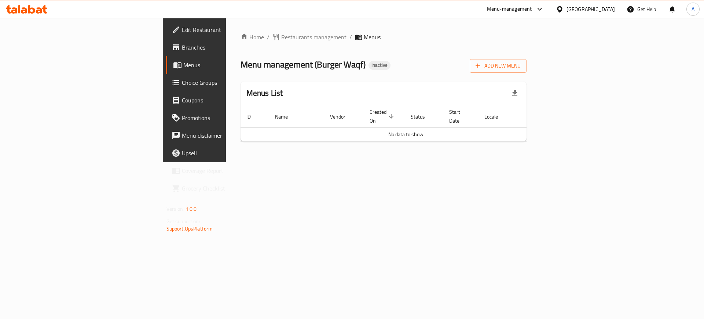
click at [602, 11] on div "[GEOGRAPHIC_DATA]" at bounding box center [591, 9] width 48 height 8
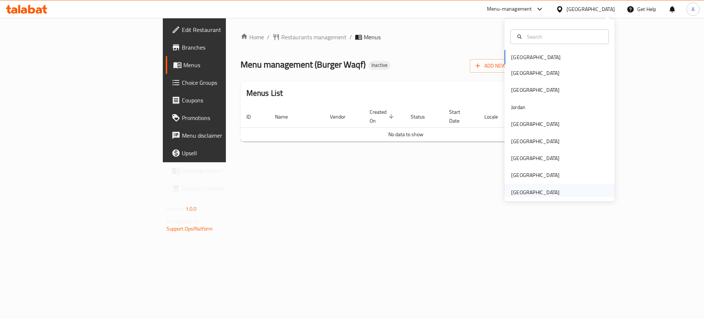
click at [527, 185] on div "[GEOGRAPHIC_DATA]" at bounding box center [535, 192] width 60 height 17
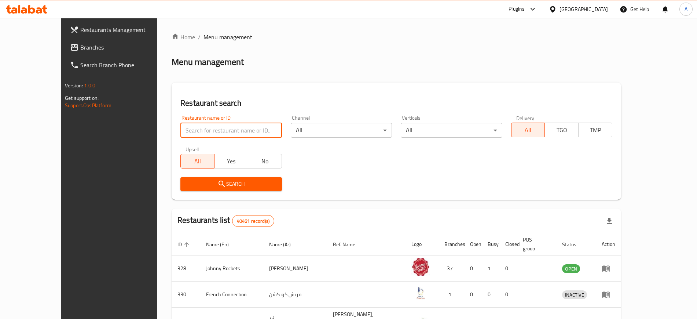
click at [215, 131] on input "search" at bounding box center [230, 130] width 101 height 15
paste input "AMBIENTE"
type input "AMBIENTE"
click button "Search" at bounding box center [230, 184] width 101 height 14
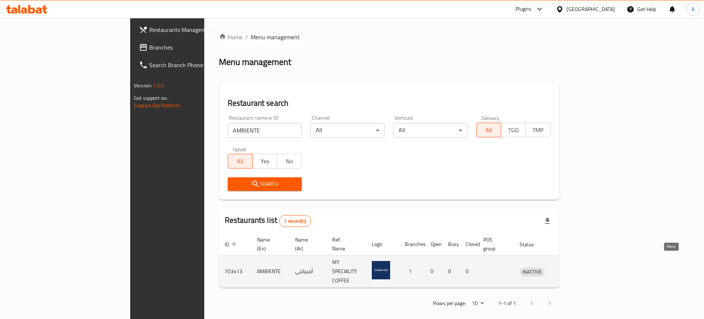
click at [568, 268] on icon "enhanced table" at bounding box center [564, 271] width 8 height 6
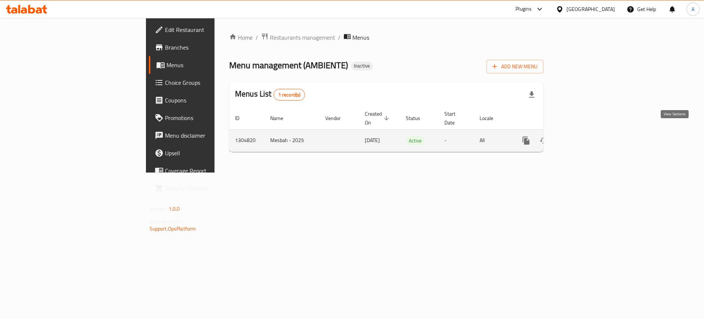
click at [588, 136] on link "enhanced table" at bounding box center [579, 141] width 18 height 18
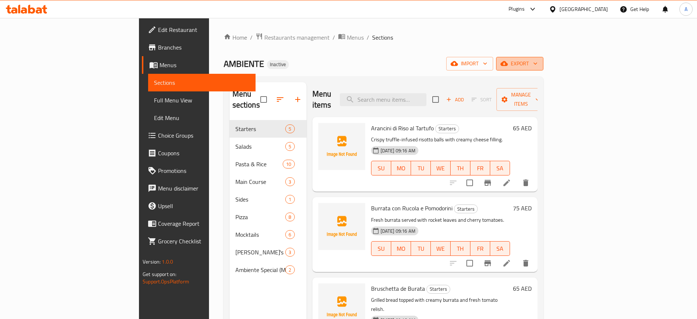
click at [539, 65] on icon "button" at bounding box center [535, 63] width 7 height 7
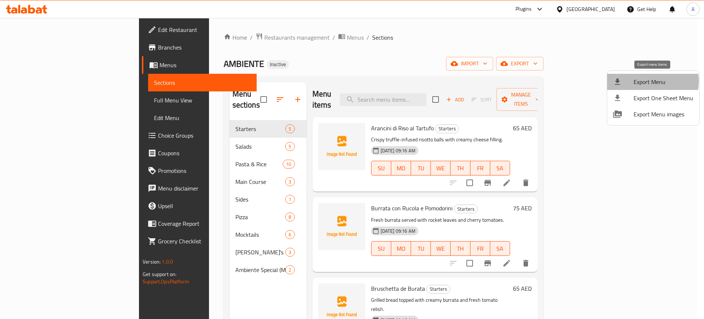
click at [648, 81] on span "Export Menu" at bounding box center [664, 81] width 60 height 9
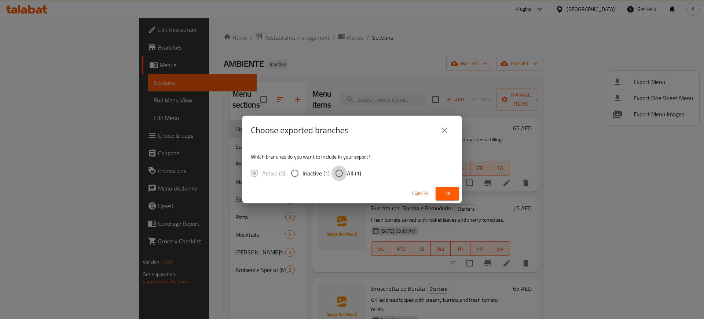
click at [343, 176] on input "All (1)" at bounding box center [339, 172] width 15 height 15
radio input "true"
click at [445, 194] on span "Ok" at bounding box center [448, 193] width 12 height 9
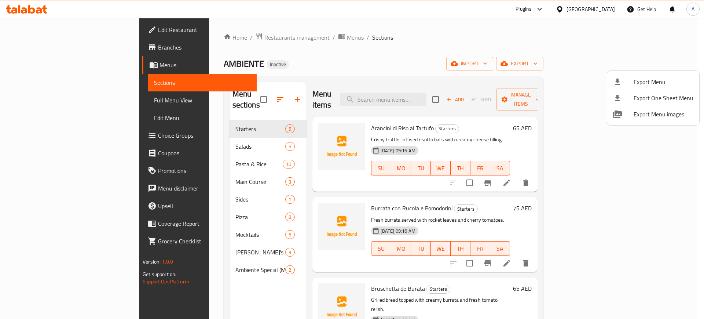
click at [45, 101] on div at bounding box center [352, 159] width 704 height 319
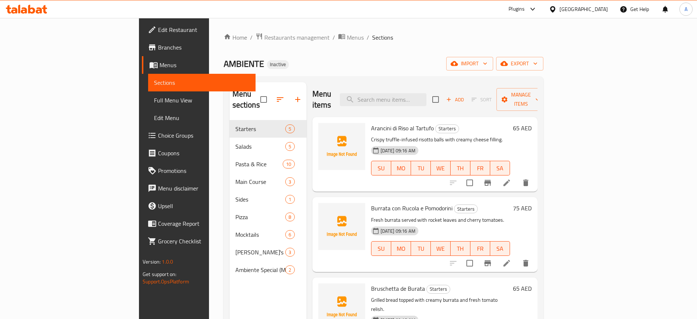
click at [154, 101] on span "Full Menu View" at bounding box center [201, 100] width 95 height 9
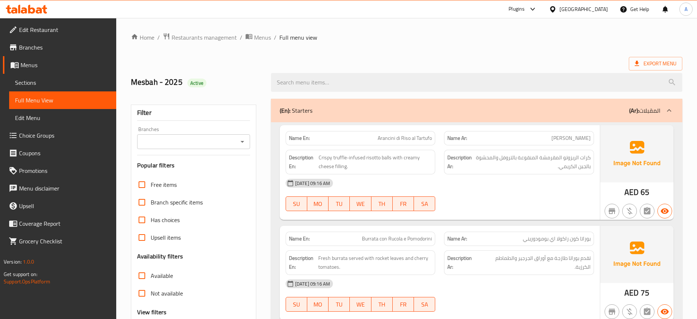
click at [322, 111] on div "(En): Starters (Ar): المقبلات" at bounding box center [470, 110] width 381 height 9
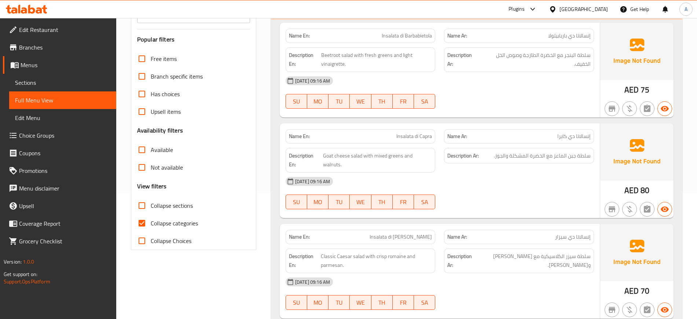
scroll to position [127, 0]
click at [143, 224] on input "Collapse categories" at bounding box center [142, 222] width 18 height 18
checkbox input "false"
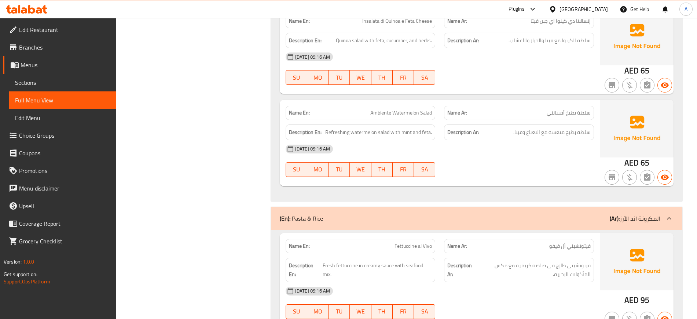
scroll to position [1280, 0]
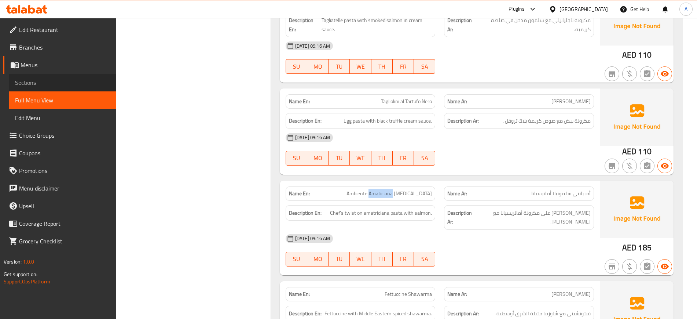
click at [32, 80] on span "Sections" at bounding box center [62, 82] width 95 height 9
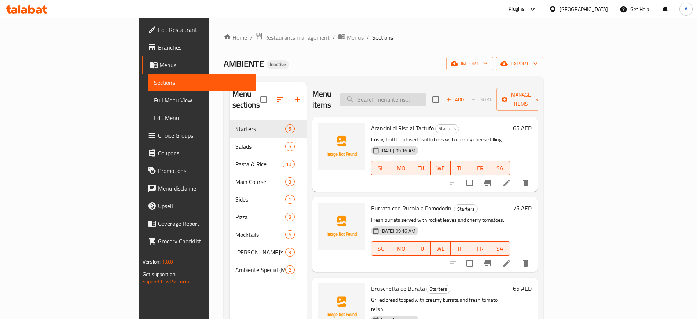
paste input "Amaticiana"
click at [427, 93] on input "Amaticiana" at bounding box center [383, 99] width 87 height 13
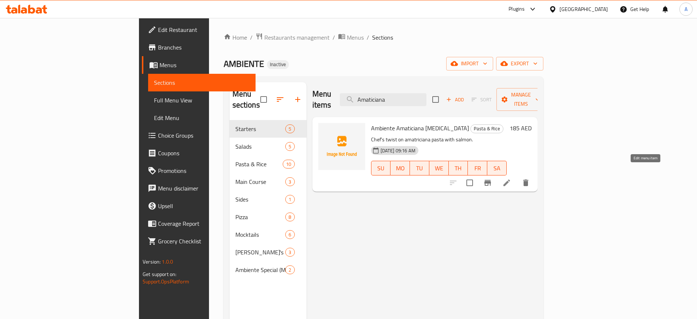
type input "Amaticiana"
click at [510, 179] on icon at bounding box center [507, 182] width 7 height 7
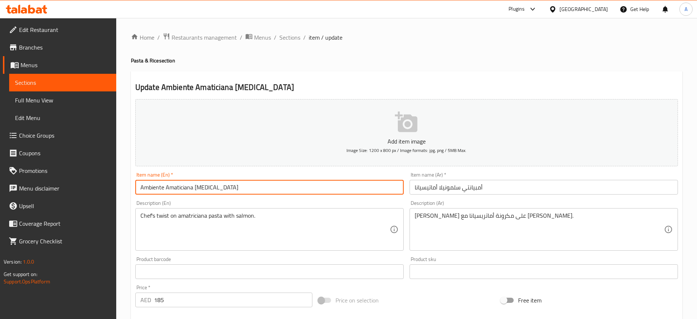
click at [174, 183] on input "Ambiente Amaticiana [MEDICAL_DATA]" at bounding box center [269, 187] width 268 height 15
paste input "riciana"
type input "Ambiente Amatriciana [MEDICAL_DATA]"
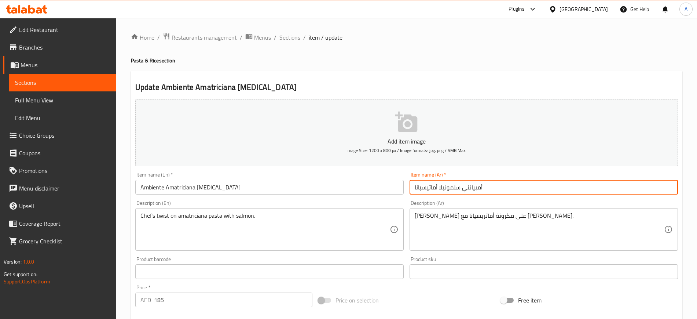
click at [434, 187] on input "أمبيانتي سلمونيلا أماتيسيانا" at bounding box center [544, 187] width 268 height 15
paste input "ر"
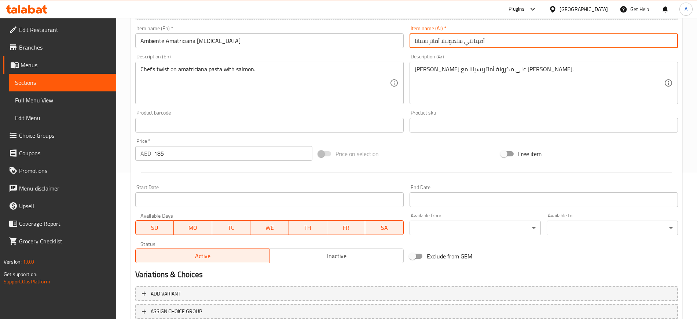
scroll to position [200, 0]
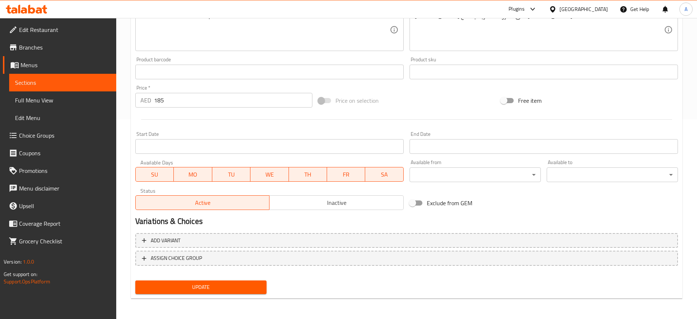
type input "أمبيانتي سلمونيلا أماتريسيانا"
click at [191, 288] on span "Update" at bounding box center [201, 286] width 120 height 9
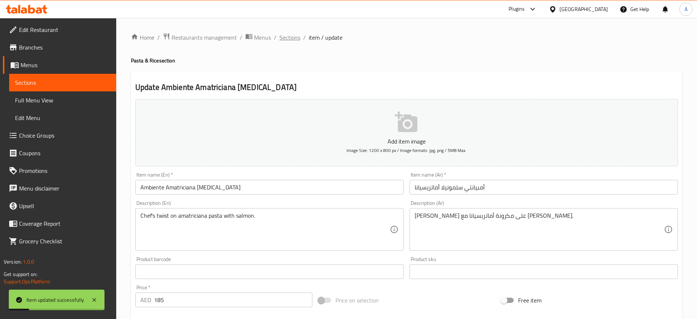
click at [290, 38] on span "Sections" at bounding box center [289, 37] width 21 height 9
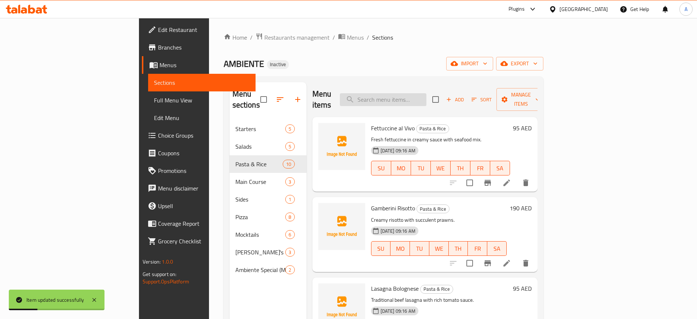
paste input "Quatro"
click at [425, 97] on input "Quatro" at bounding box center [383, 99] width 87 height 13
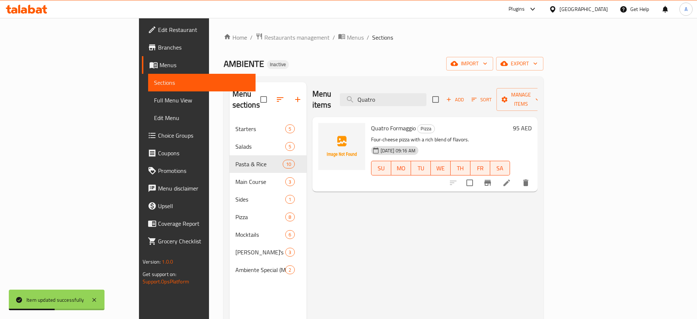
type input "Quatro"
click at [517, 176] on li at bounding box center [507, 182] width 21 height 13
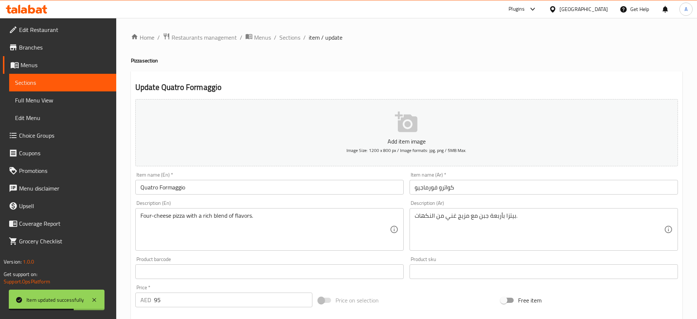
click at [151, 189] on input "Quatro Formaggio" at bounding box center [269, 187] width 268 height 15
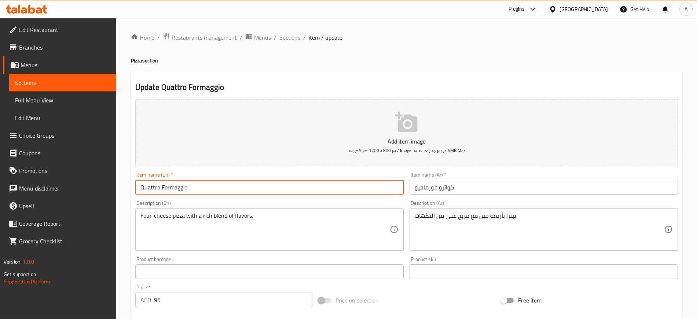
click at [175, 190] on input "Quattro Formaggio" at bounding box center [269, 187] width 268 height 15
click at [173, 186] on input "Quattro Formaggio" at bounding box center [269, 187] width 268 height 15
paste input "formaggi"
type input "Quattro Formaggi"
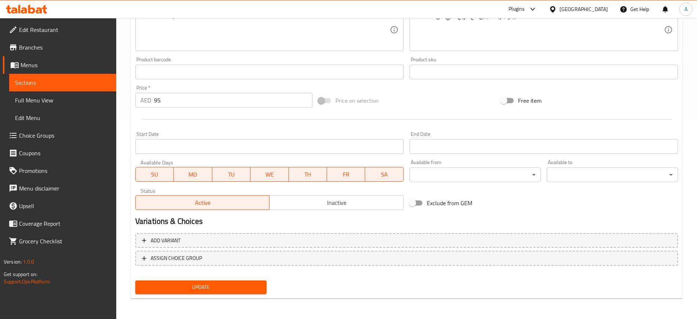
scroll to position [199, 0]
type input "كواترو فورماجي"
click at [194, 286] on span "Update" at bounding box center [201, 287] width 120 height 9
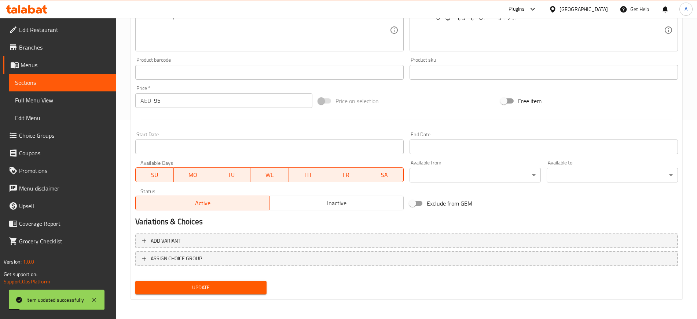
scroll to position [0, 0]
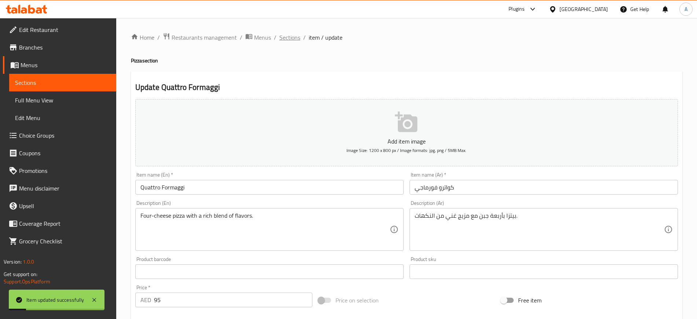
click at [293, 40] on span "Sections" at bounding box center [289, 37] width 21 height 9
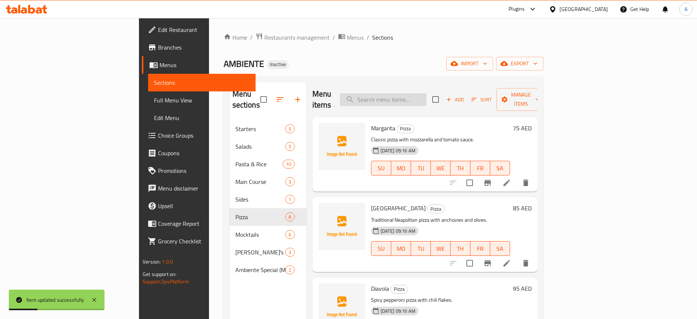
paste input "Pinacoloda"
click at [427, 97] on input "Pinacoloda" at bounding box center [383, 99] width 87 height 13
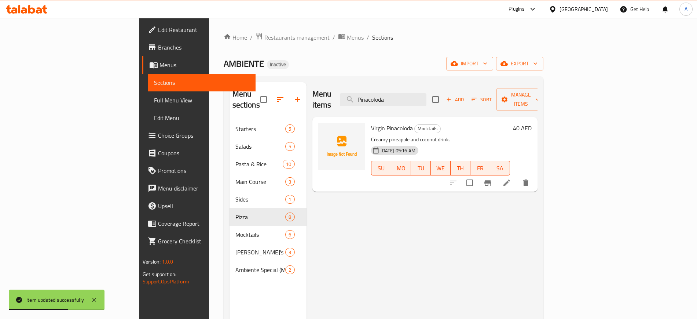
type input "Pinacoloda"
click at [517, 176] on li at bounding box center [507, 182] width 21 height 13
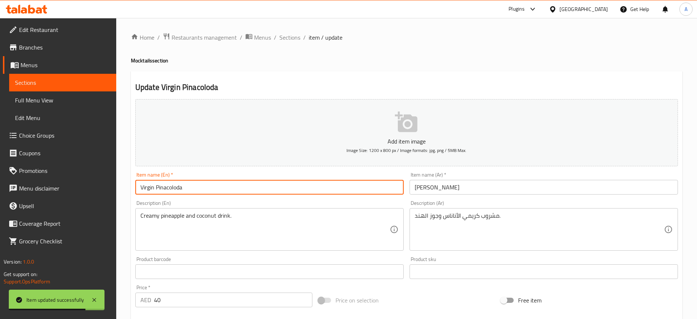
click at [230, 185] on input "Virgin Pinacoloda" at bounding box center [269, 187] width 268 height 15
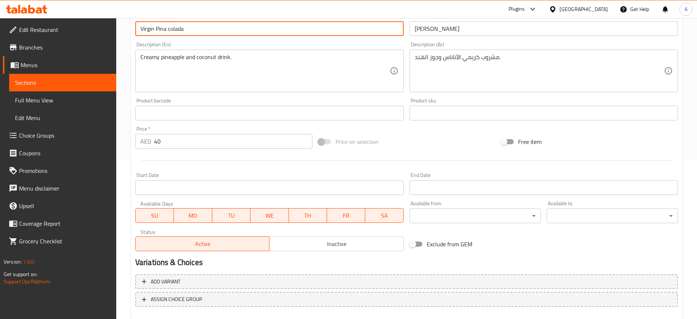
scroll to position [75, 0]
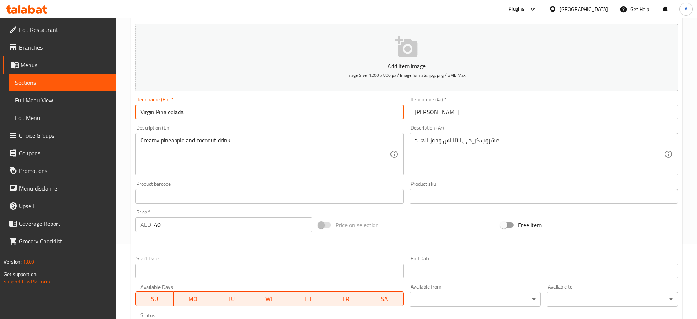
type input "Virgin Pina colada"
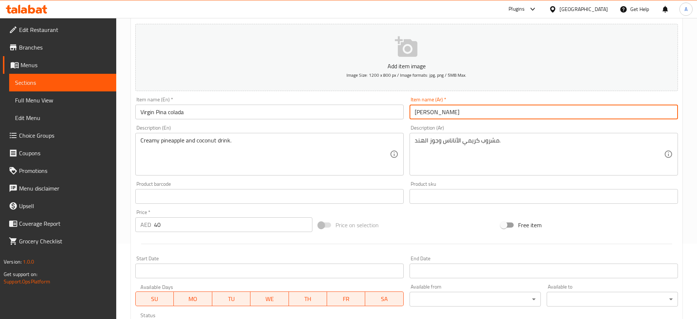
click at [428, 110] on input "[PERSON_NAME]" at bounding box center [544, 112] width 268 height 15
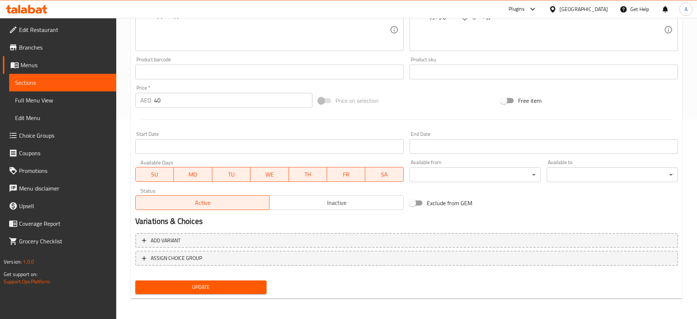
type input "فيرجن [PERSON_NAME]"
click at [190, 290] on span "Update" at bounding box center [201, 286] width 120 height 9
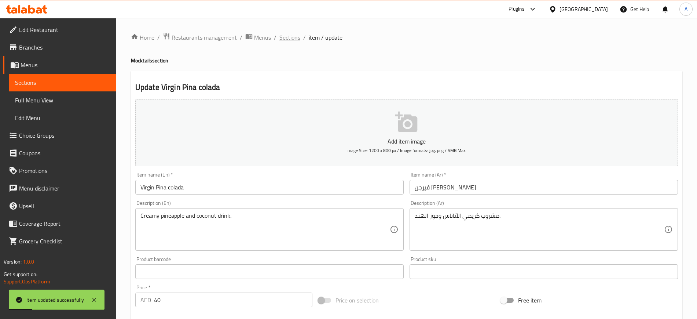
click at [294, 38] on span "Sections" at bounding box center [289, 37] width 21 height 9
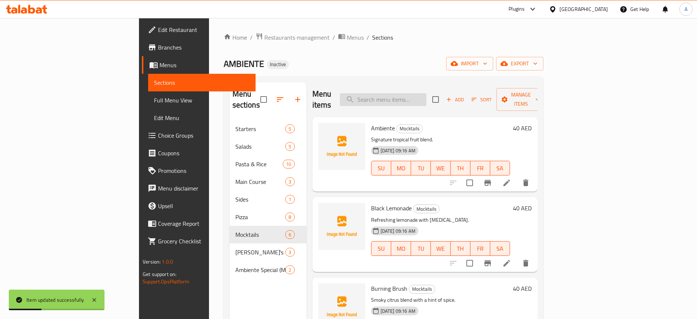
paste input "جورميت"
click at [411, 94] on input "جورميت" at bounding box center [383, 99] width 87 height 13
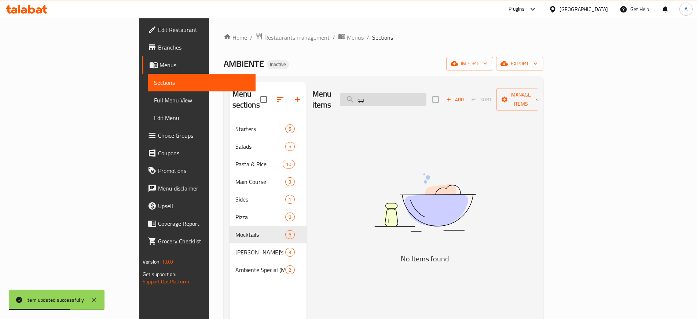
type input "ج"
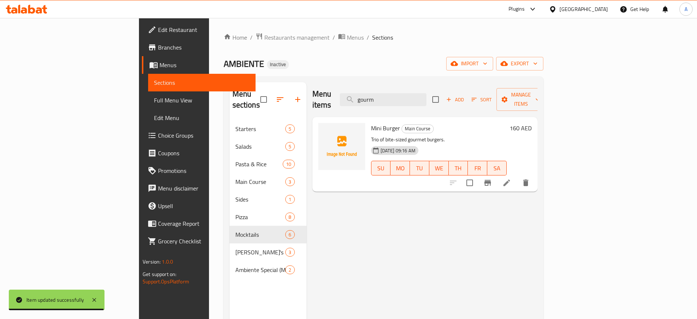
type input "gourm"
click at [511, 178] on icon at bounding box center [507, 182] width 9 height 9
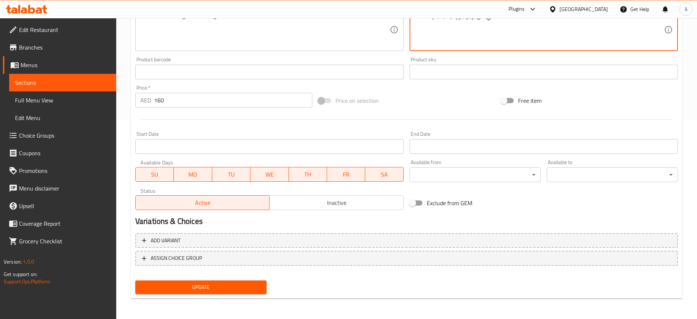
scroll to position [199, 0]
type textarea "ثلاثي من برجر جورميه بحجم اللقمة"
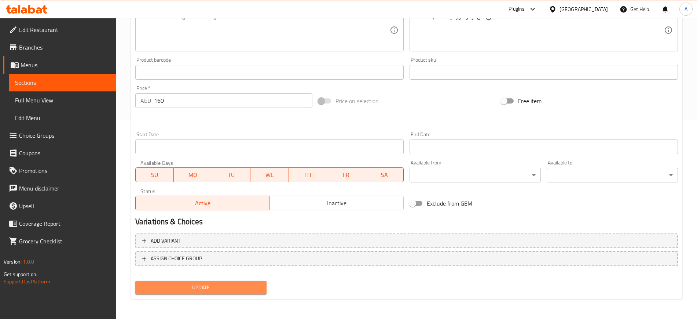
click at [197, 286] on span "Update" at bounding box center [201, 287] width 120 height 9
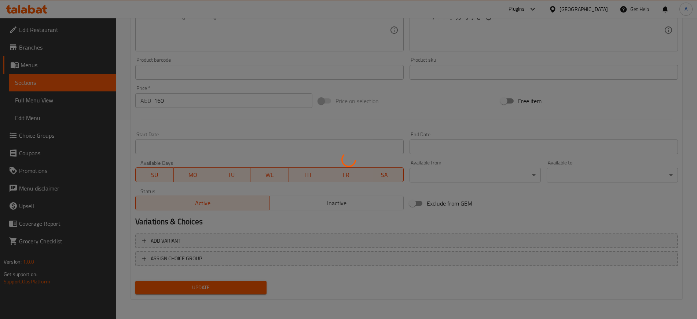
scroll to position [0, 0]
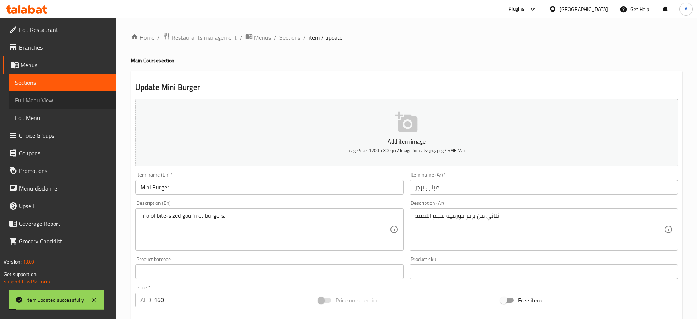
click at [37, 101] on span "Full Menu View" at bounding box center [62, 100] width 95 height 9
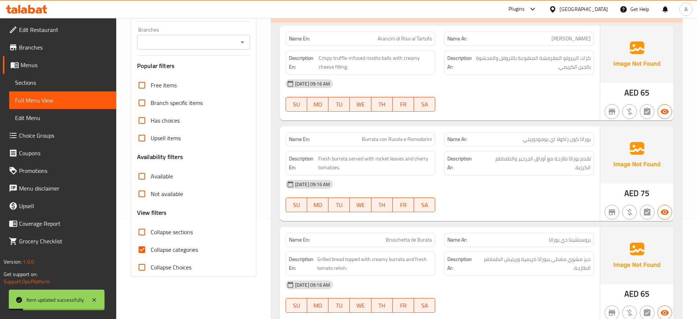
scroll to position [101, 0]
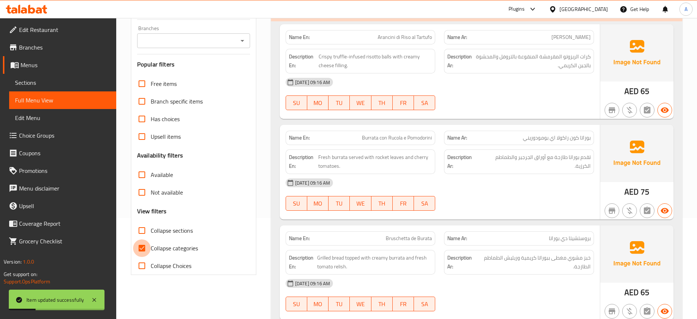
click at [142, 246] on input "Collapse categories" at bounding box center [142, 248] width 18 height 18
checkbox input "false"
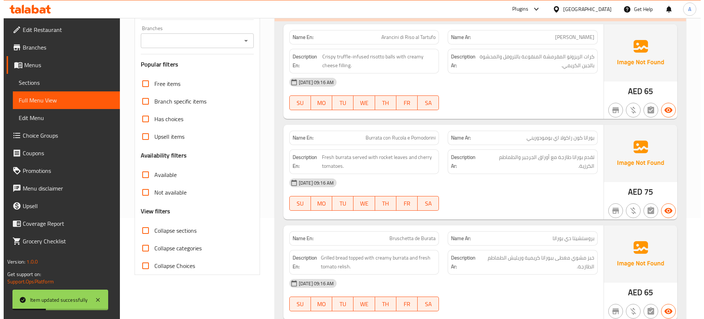
scroll to position [0, 0]
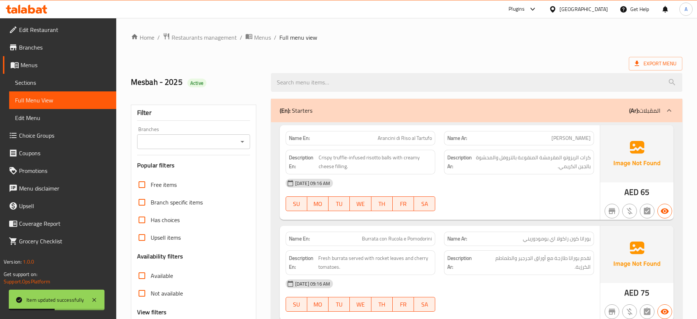
click at [332, 110] on div "(En): Starters (Ar): المقبلات" at bounding box center [470, 110] width 381 height 9
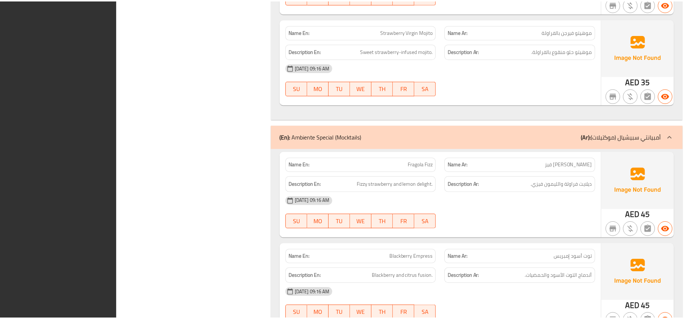
scroll to position [3691, 0]
